Goal: Transaction & Acquisition: Purchase product/service

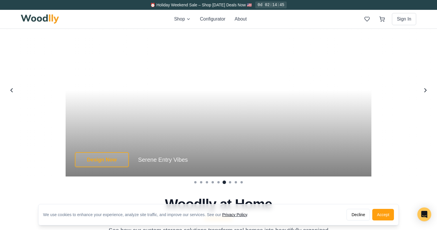
scroll to position [1105, 0]
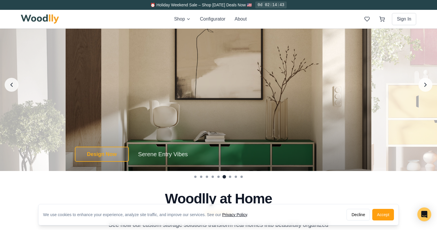
click at [174, 121] on div "Design Now Serene Entry Vibes Design Now Serene Entry Vibes Serene Entry Vibes …" at bounding box center [219, 85] width 306 height 172
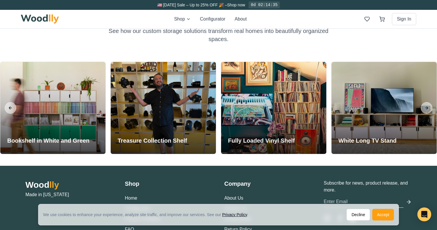
scroll to position [1295, 0]
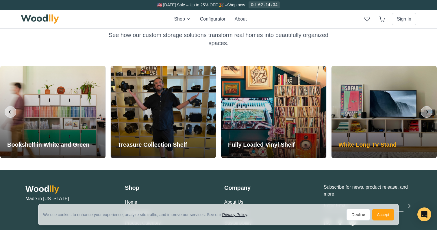
click at [382, 128] on div at bounding box center [384, 112] width 105 height 92
click at [379, 144] on h3 "White Long TV Stand" at bounding box center [368, 145] width 58 height 8
click at [407, 120] on div at bounding box center [384, 112] width 105 height 92
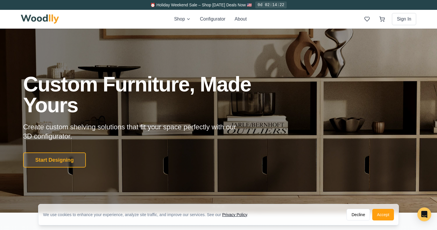
scroll to position [0, 0]
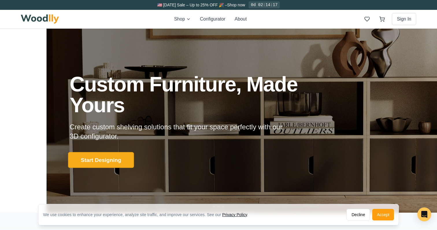
drag, startPoint x: 64, startPoint y: 161, endPoint x: 78, endPoint y: 163, distance: 13.7
click at [78, 163] on button "Start Designing" at bounding box center [101, 160] width 66 height 16
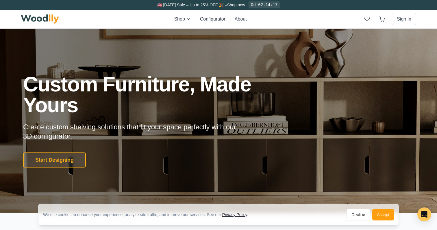
click at [176, 25] on div "Shop Configurator About Sign In" at bounding box center [219, 19] width 396 height 19
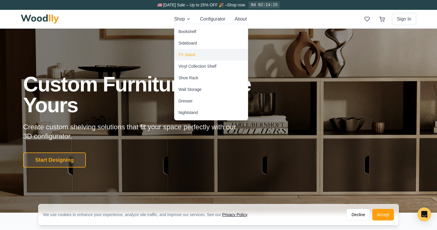
click at [194, 53] on div "TV Stand" at bounding box center [187, 55] width 17 height 6
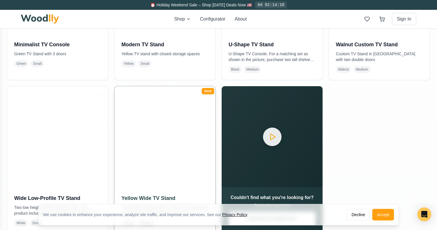
scroll to position [246, 0]
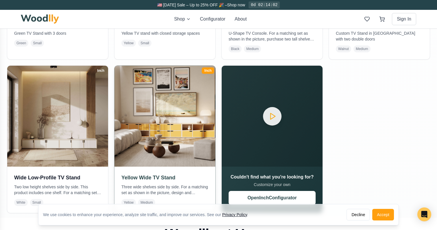
click at [126, 132] on img at bounding box center [165, 116] width 106 height 106
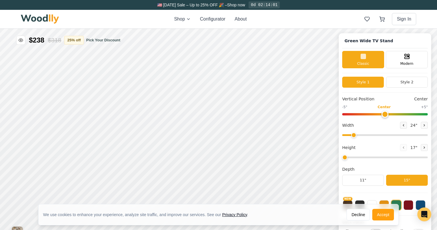
type input "63"
type input "2"
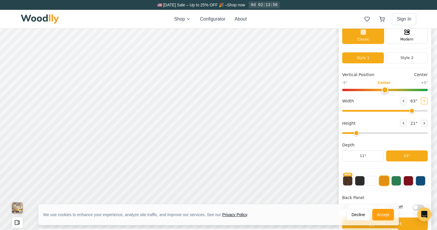
click at [425, 100] on button at bounding box center [424, 100] width 7 height 7
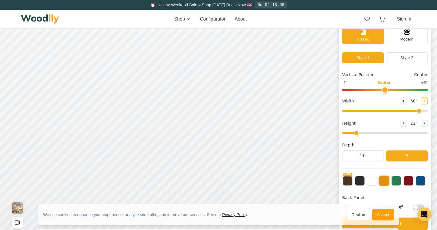
click at [425, 100] on button at bounding box center [424, 100] width 7 height 7
type input "72"
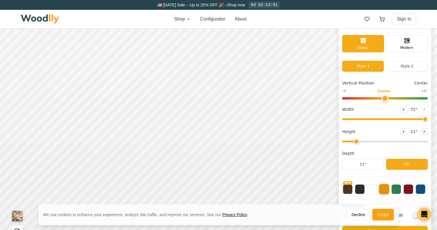
scroll to position [5, 0]
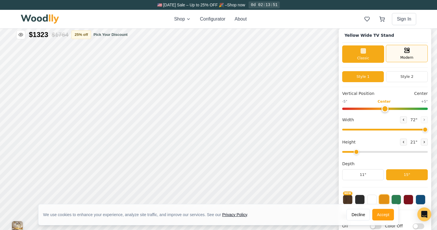
click at [408, 51] on icon at bounding box center [407, 50] width 7 height 7
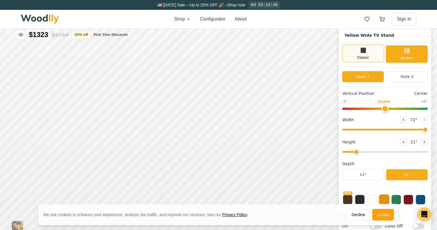
click at [371, 53] on div "Classic" at bounding box center [363, 53] width 42 height 17
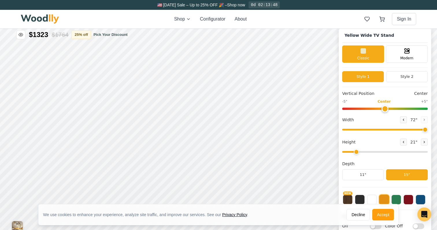
click at [402, 70] on div "Yellow Wide TV Stand Classic Modern Style 1 Style 2 Vertical Position Center -5…" at bounding box center [385, 147] width 93 height 238
click at [402, 79] on button "Style 2" at bounding box center [407, 76] width 42 height 11
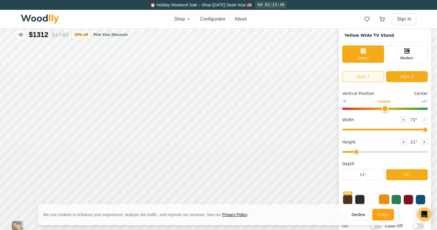
click at [359, 77] on button "Style 1" at bounding box center [363, 76] width 42 height 11
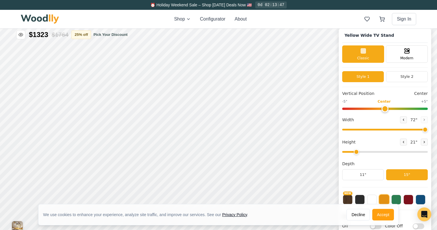
drag, startPoint x: 425, startPoint y: 130, endPoint x: 435, endPoint y: 129, distance: 9.6
click at [435, 23] on div "Yellow Wide TV Stand Classic Modern Style 1 Style 2 Vertical Position Center -5…" at bounding box center [218, 23] width 437 height 0
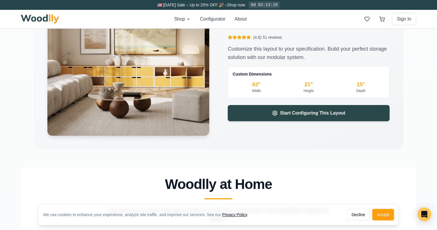
scroll to position [821, 0]
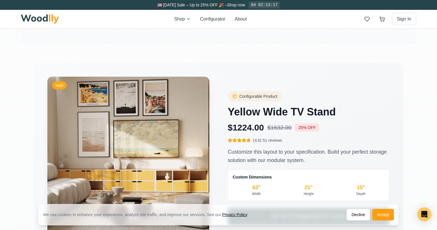
click at [157, 164] on img at bounding box center [128, 158] width 170 height 170
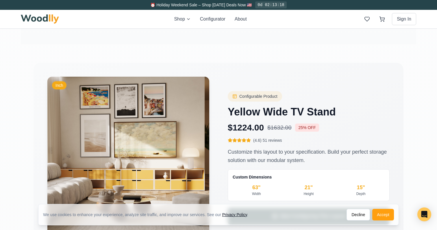
click at [249, 142] on icon at bounding box center [248, 140] width 5 height 5
click at [270, 140] on span "(4.6) 51 reviews" at bounding box center [267, 140] width 29 height 6
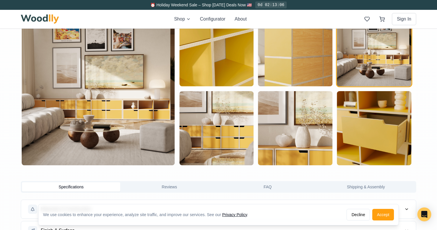
scroll to position [237, 0]
